Goal: Task Accomplishment & Management: Complete application form

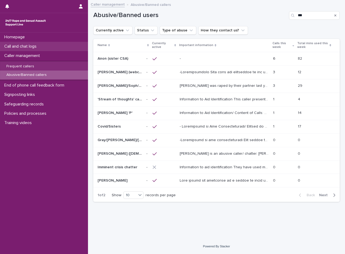
click at [43, 46] on div "Call and chat logs" at bounding box center [44, 46] width 88 height 9
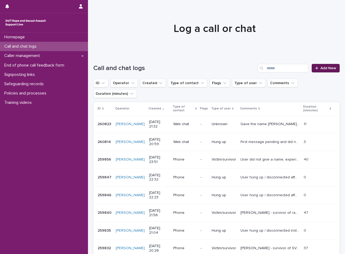
click at [320, 68] on span "Add New" at bounding box center [328, 68] width 16 height 4
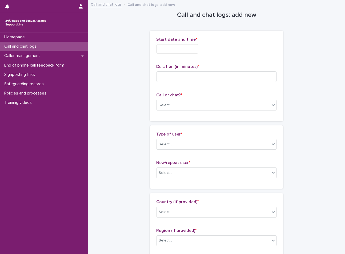
click at [164, 48] on input "text" at bounding box center [177, 48] width 42 height 9
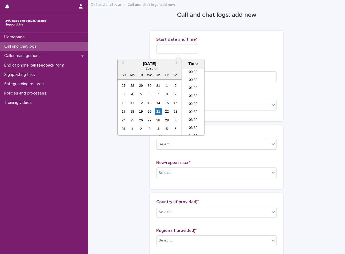
scroll to position [317, 0]
click at [192, 91] on li "21:00" at bounding box center [193, 91] width 23 height 8
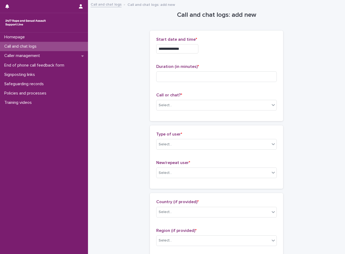
click at [195, 47] on input "**********" at bounding box center [177, 48] width 42 height 9
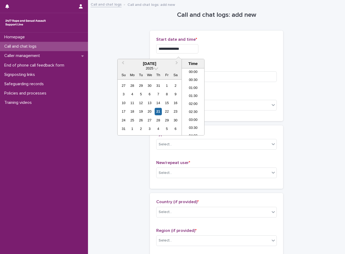
scroll to position [307, 0]
type input "**********"
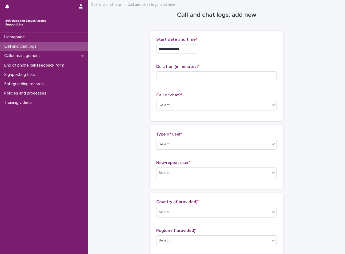
click at [221, 84] on div "Duration (in minutes) *" at bounding box center [216, 75] width 121 height 22
click at [216, 76] on input at bounding box center [216, 76] width 121 height 11
type input "**"
click at [174, 106] on div "Select..." at bounding box center [212, 105] width 113 height 9
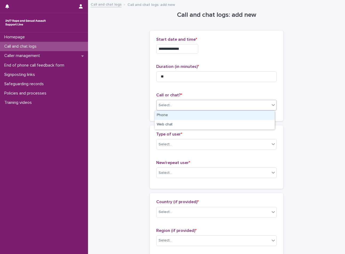
click at [170, 110] on div "Select..." at bounding box center [216, 105] width 121 height 11
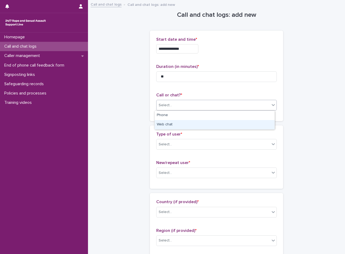
click at [169, 126] on div "Web chat" at bounding box center [215, 124] width 120 height 9
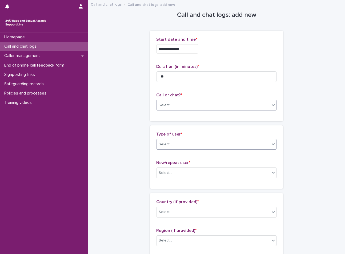
click at [177, 148] on div "Select..." at bounding box center [212, 144] width 113 height 9
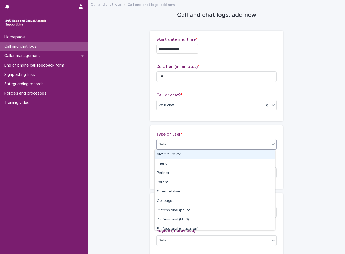
click at [174, 154] on div "Victim/survivor" at bounding box center [215, 154] width 120 height 9
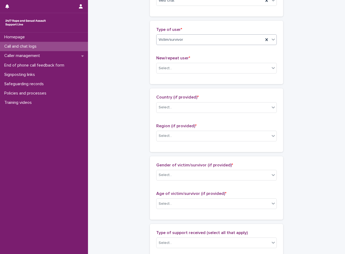
scroll to position [107, 0]
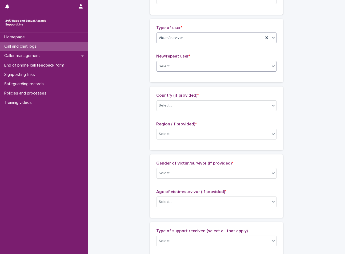
click at [167, 70] on div "Select..." at bounding box center [212, 66] width 113 height 9
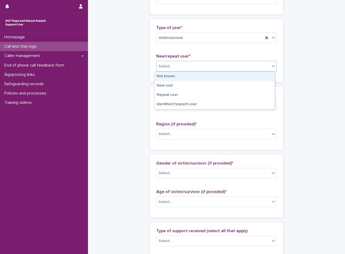
click at [164, 77] on div "Not known" at bounding box center [215, 76] width 120 height 9
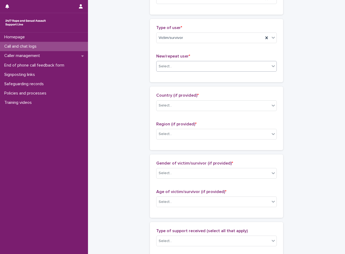
click at [175, 99] on div "Country (if provided) * Select..." at bounding box center [216, 104] width 121 height 22
click at [176, 105] on div "Select..." at bounding box center [212, 105] width 113 height 9
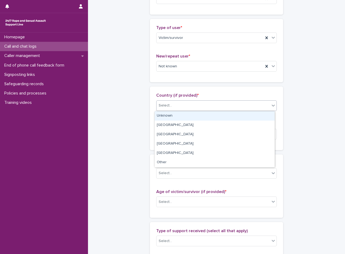
click at [176, 117] on div "Unknown" at bounding box center [215, 115] width 120 height 9
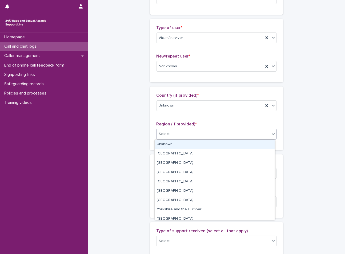
click at [173, 131] on div "Select..." at bounding box center [212, 134] width 113 height 9
click at [171, 143] on div "Unknown" at bounding box center [215, 144] width 120 height 9
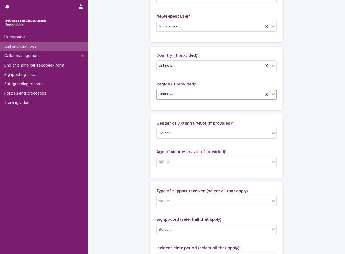
scroll to position [160, 0]
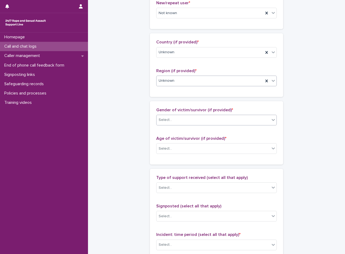
click at [178, 116] on div "Select..." at bounding box center [212, 120] width 113 height 9
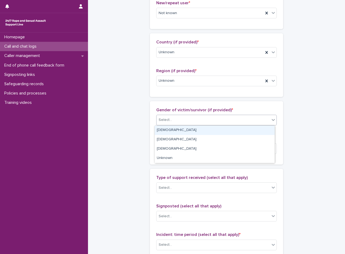
click at [178, 129] on div "[DEMOGRAPHIC_DATA]" at bounding box center [215, 130] width 120 height 9
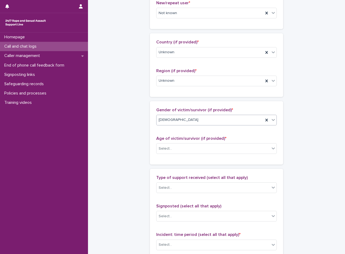
click at [199, 123] on div at bounding box center [199, 120] width 1 height 6
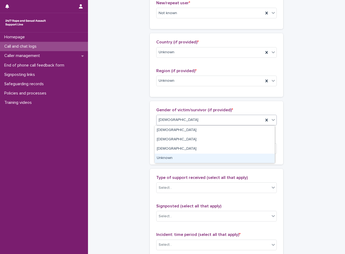
click at [173, 162] on div "Unknown" at bounding box center [215, 158] width 120 height 9
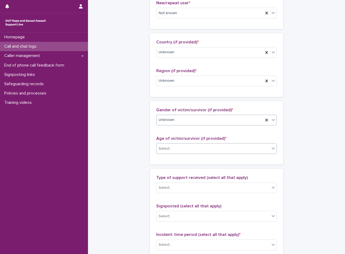
click at [174, 150] on div "Select..." at bounding box center [212, 148] width 113 height 9
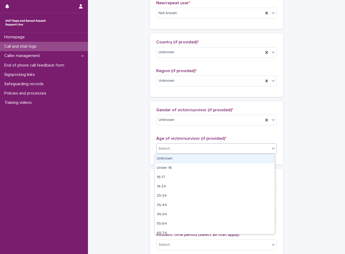
click at [175, 160] on div "Unknown" at bounding box center [215, 158] width 120 height 9
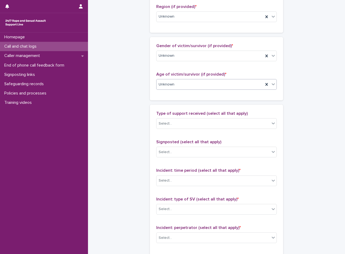
scroll to position [267, 0]
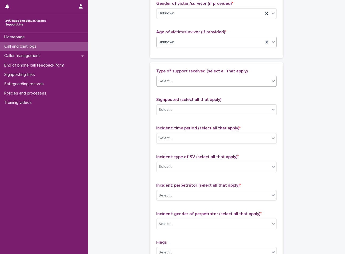
click at [186, 81] on div "Select..." at bounding box center [212, 81] width 113 height 9
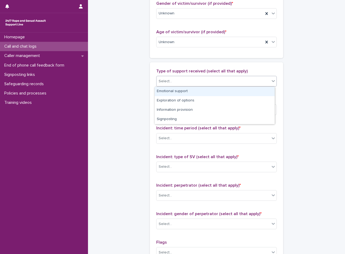
click at [175, 89] on div "Emotional support" at bounding box center [215, 91] width 120 height 9
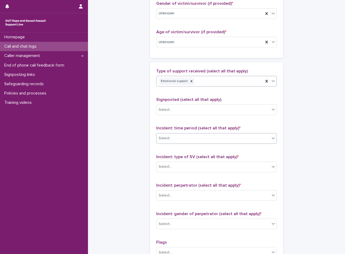
click at [181, 140] on div "Select..." at bounding box center [212, 138] width 113 height 9
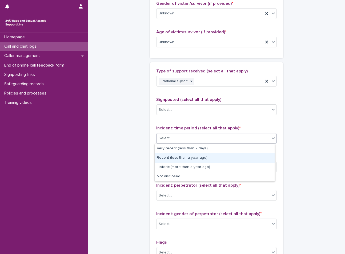
click at [175, 157] on div "Recent (less than a year ago)" at bounding box center [215, 158] width 120 height 9
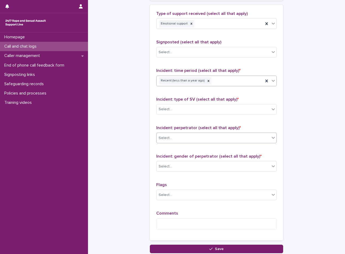
scroll to position [347, 0]
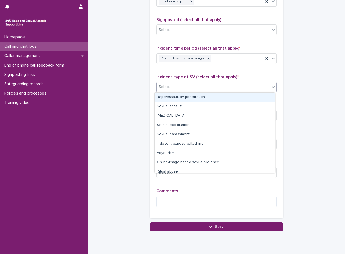
click at [181, 86] on div "Select..." at bounding box center [212, 87] width 113 height 9
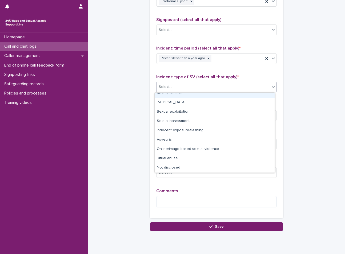
scroll to position [0, 0]
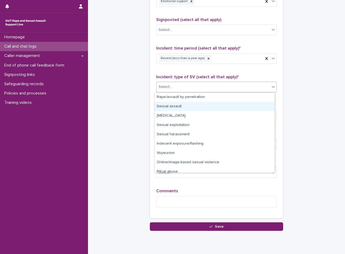
click at [189, 109] on div "Sexual assault" at bounding box center [215, 106] width 120 height 9
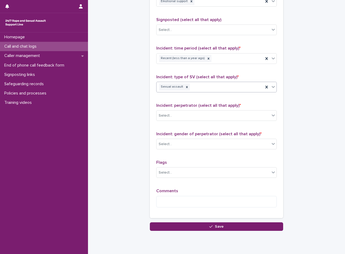
scroll to position [365, 0]
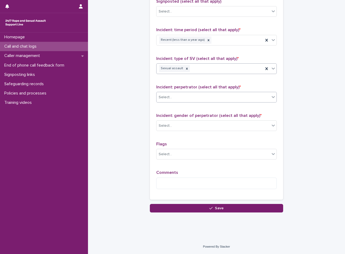
click at [186, 95] on div "Select..." at bounding box center [212, 97] width 113 height 9
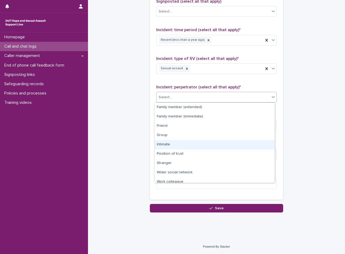
click at [177, 142] on div "Intimate" at bounding box center [215, 144] width 120 height 9
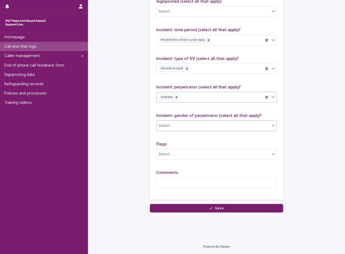
click at [188, 127] on div "Select..." at bounding box center [212, 126] width 113 height 9
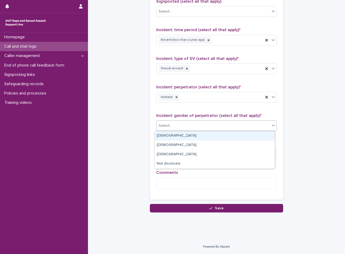
click at [180, 138] on div "[DEMOGRAPHIC_DATA]" at bounding box center [215, 135] width 120 height 9
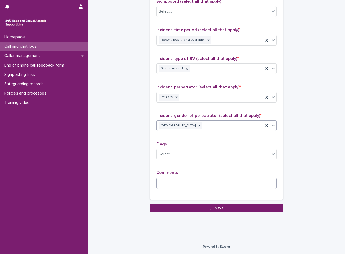
click at [177, 181] on textarea at bounding box center [216, 183] width 121 height 11
type textarea "*"
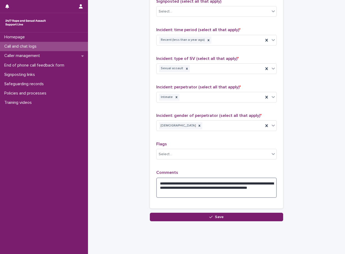
click at [199, 194] on textarea "**********" at bounding box center [216, 188] width 121 height 20
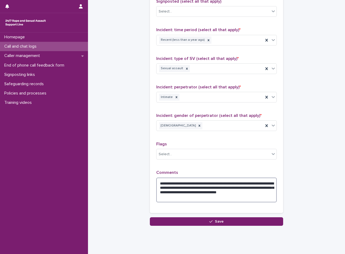
type textarea "**********"
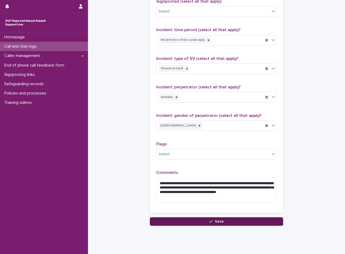
click at [210, 219] on button "Save" at bounding box center [216, 222] width 133 height 9
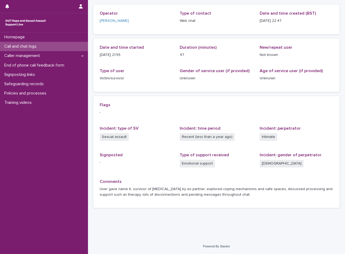
scroll to position [34, 0]
click at [30, 47] on p "Call and chat logs" at bounding box center [21, 46] width 39 height 5
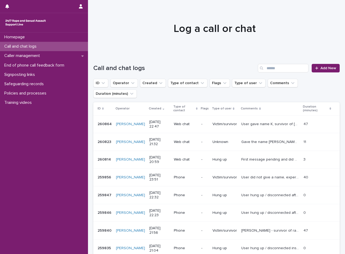
click at [224, 140] on p "Unknown" at bounding box center [224, 142] width 25 height 5
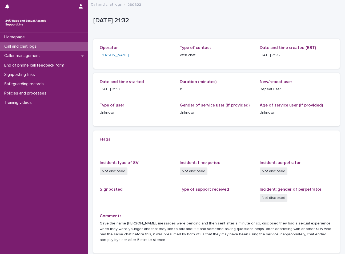
scroll to position [46, 0]
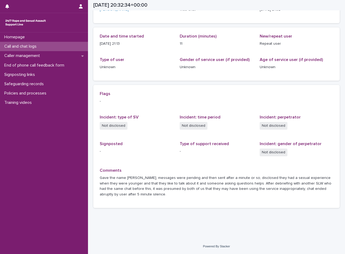
click at [55, 43] on div "Call and chat logs" at bounding box center [44, 46] width 88 height 9
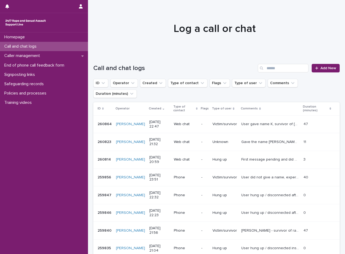
click at [53, 43] on div "Call and chat logs" at bounding box center [44, 46] width 88 height 9
